Goal: Register for event/course

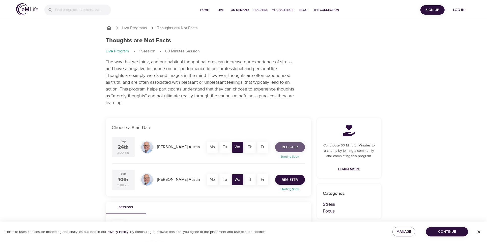
click at [295, 148] on span "Register" at bounding box center [290, 147] width 16 height 6
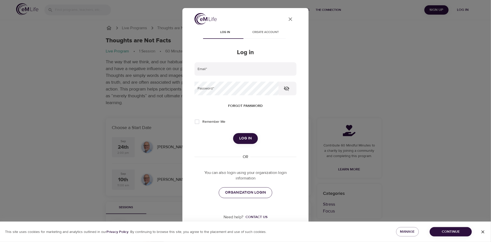
click at [230, 193] on span "ORGANIZATION LOGIN" at bounding box center [245, 192] width 41 height 7
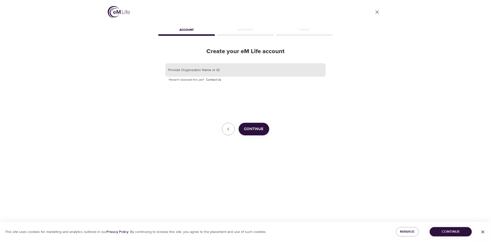
click at [189, 70] on input "text" at bounding box center [245, 70] width 160 height 14
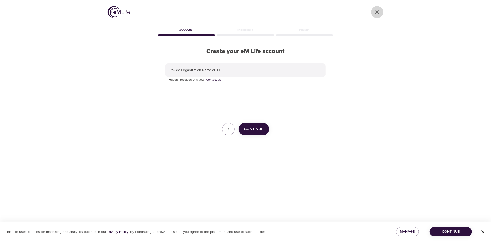
click at [377, 12] on icon "close" at bounding box center [377, 12] width 4 height 4
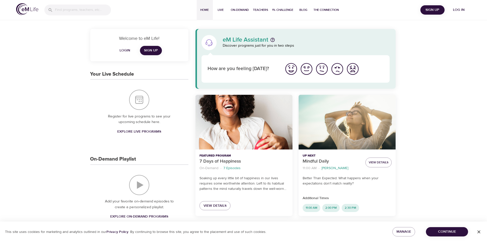
click at [124, 50] on span "Login" at bounding box center [125, 50] width 12 height 6
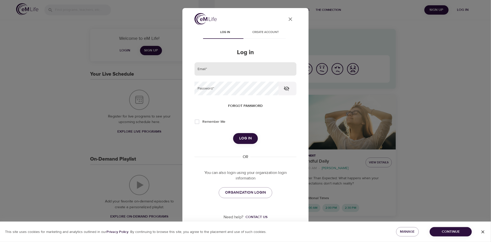
click at [213, 67] on input "email" at bounding box center [245, 69] width 102 height 14
type input "cindy.smith@metlife.com"
click at [246, 138] on span "Log in" at bounding box center [245, 138] width 13 height 7
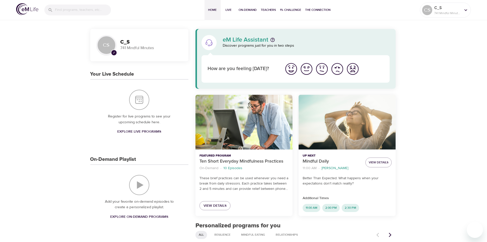
click at [291, 67] on img "I'm feeling great" at bounding box center [291, 69] width 14 height 14
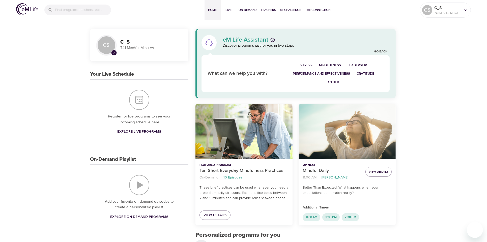
drag, startPoint x: 484, startPoint y: 48, endPoint x: 484, endPoint y: 65, distance: 17.7
click at [484, 65] on div at bounding box center [484, 121] width 5 height 242
click at [228, 8] on span "Live" at bounding box center [229, 9] width 12 height 5
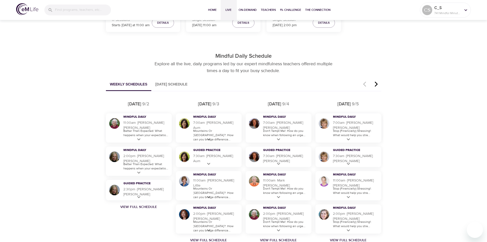
scroll to position [249, 0]
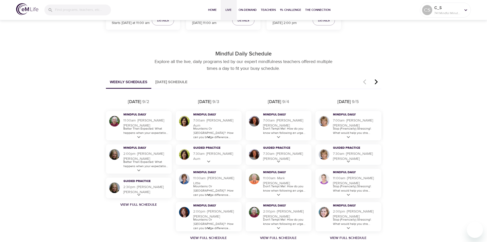
click at [377, 82] on icon "button" at bounding box center [376, 81] width 3 height 5
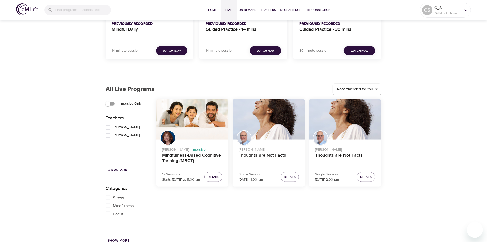
scroll to position [585, 0]
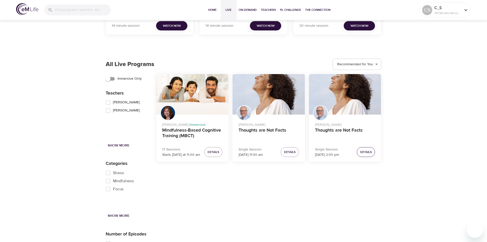
click at [365, 153] on span "Details" at bounding box center [366, 152] width 12 height 5
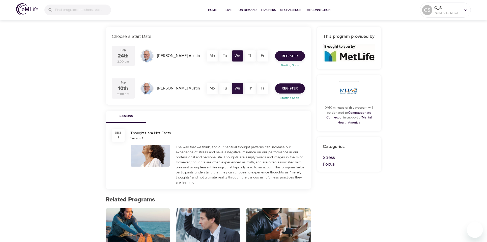
scroll to position [81, 0]
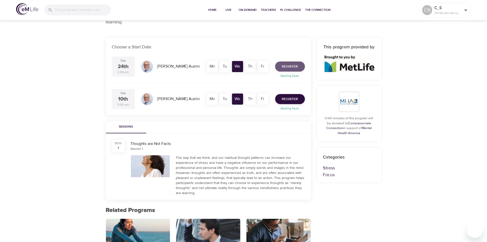
click at [290, 65] on span "Register" at bounding box center [290, 67] width 16 height 6
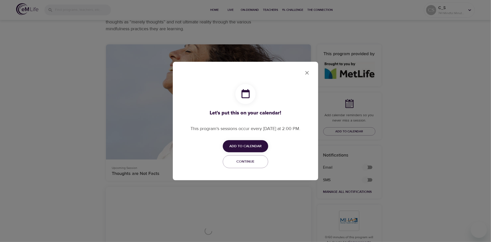
checkbox input "true"
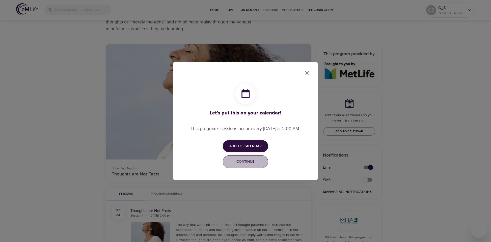
click at [245, 162] on span "Continue" at bounding box center [245, 162] width 39 height 6
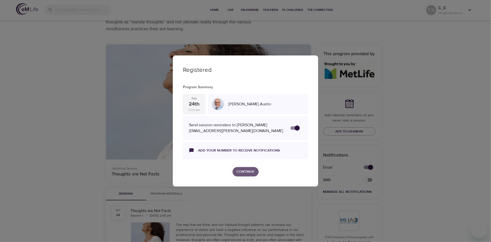
click at [247, 171] on span "Continue" at bounding box center [246, 172] width 18 height 6
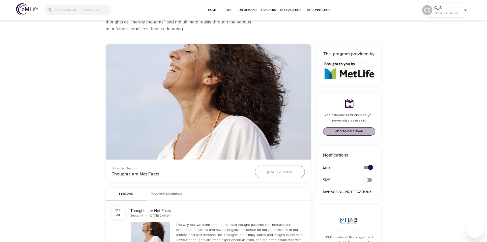
click at [353, 130] on span "Add to Calendar" at bounding box center [349, 131] width 28 height 5
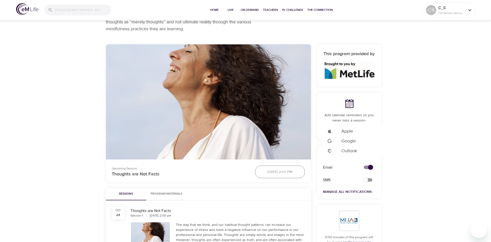
click at [349, 152] on span "Outlook" at bounding box center [349, 151] width 16 height 7
click at [426, 161] on div at bounding box center [245, 121] width 491 height 242
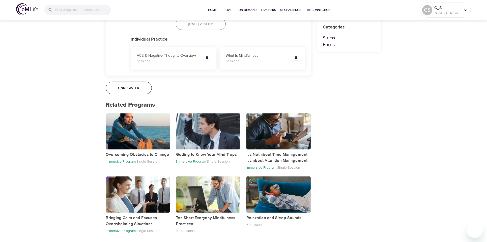
scroll to position [0, 0]
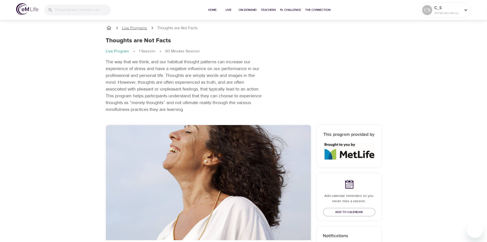
click at [126, 27] on p "Live Programs" at bounding box center [134, 28] width 25 height 6
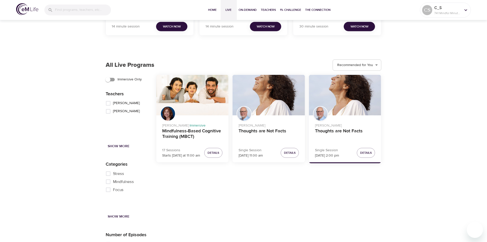
scroll to position [586, 0]
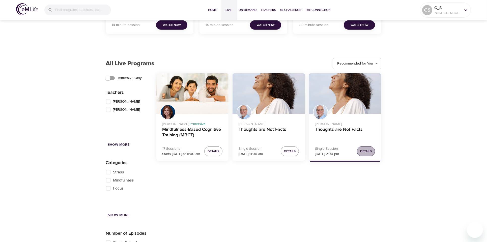
click at [369, 151] on span "Details" at bounding box center [366, 151] width 12 height 5
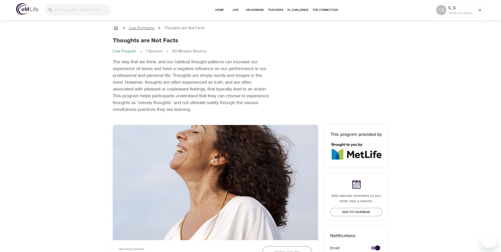
click at [136, 27] on p "Live Programs" at bounding box center [141, 28] width 25 height 6
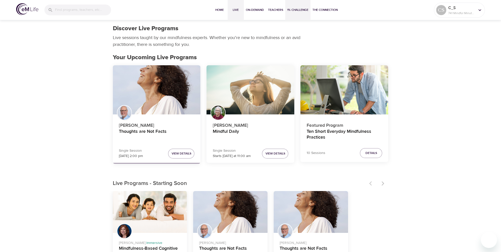
click at [301, 10] on span "1% Challenge" at bounding box center [297, 9] width 21 height 5
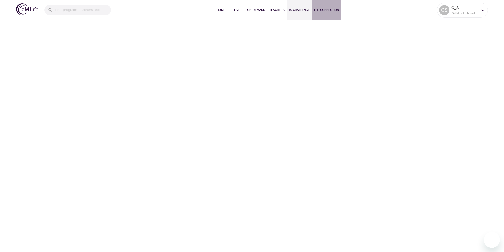
click at [334, 9] on span "The Connection" at bounding box center [326, 9] width 25 height 5
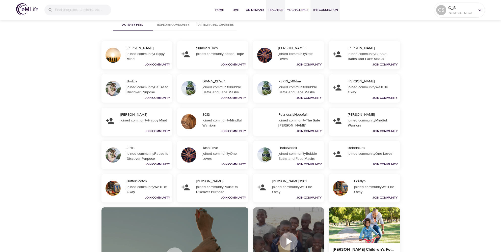
click at [273, 8] on span "Teachers" at bounding box center [275, 9] width 15 height 5
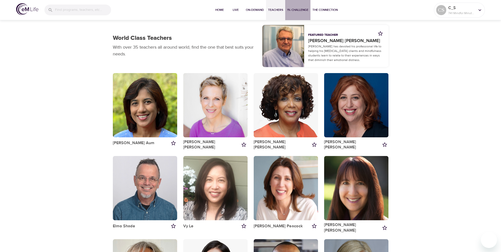
click at [297, 9] on span "1% Challenge" at bounding box center [297, 9] width 21 height 5
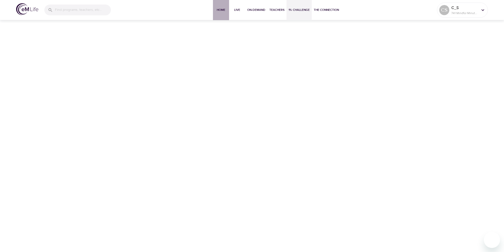
click at [219, 10] on span "Home" at bounding box center [221, 9] width 12 height 5
